Goal: Find contact information: Find contact information

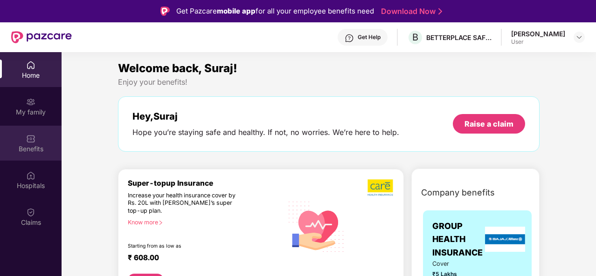
click at [42, 138] on div "Benefits" at bounding box center [31, 143] width 62 height 35
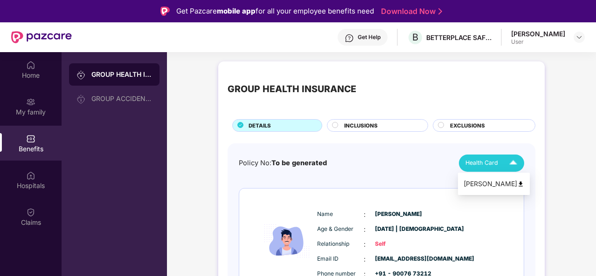
click at [480, 167] on span "Health Card" at bounding box center [481, 162] width 33 height 9
click at [475, 186] on div "[PERSON_NAME]" at bounding box center [493, 184] width 61 height 10
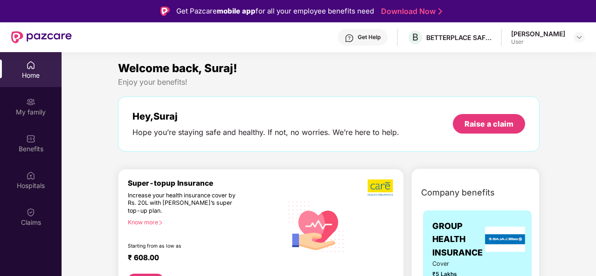
click at [380, 36] on div "Get Help" at bounding box center [369, 37] width 23 height 7
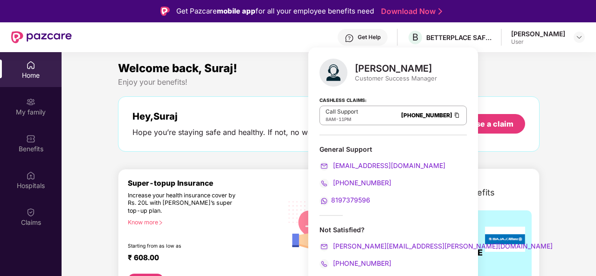
click at [346, 200] on span "8197379596" at bounding box center [350, 200] width 39 height 8
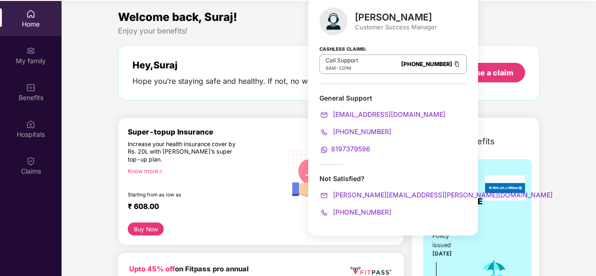
scroll to position [52, 0]
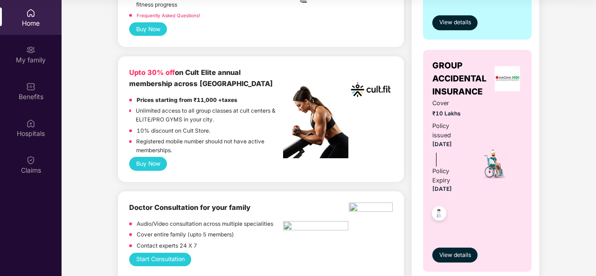
scroll to position [0, 0]
